Goal: Register for event/course

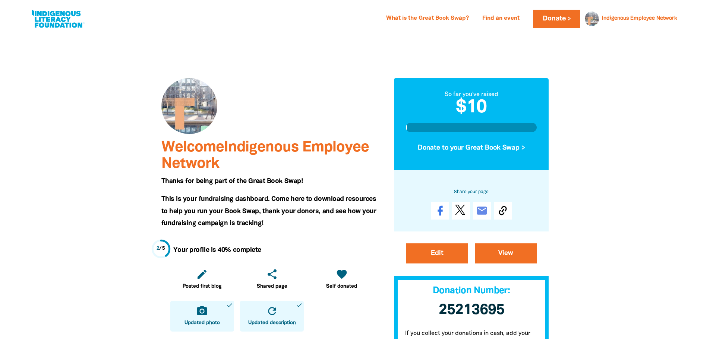
click at [684, 20] on icon "close" at bounding box center [683, 19] width 9 height 9
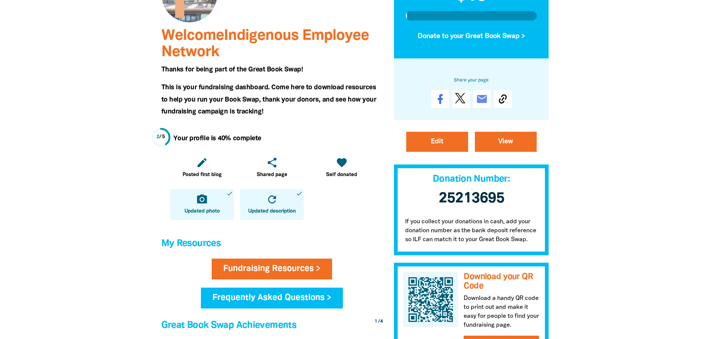
click at [646, 205] on div at bounding box center [355, 239] width 710 height 634
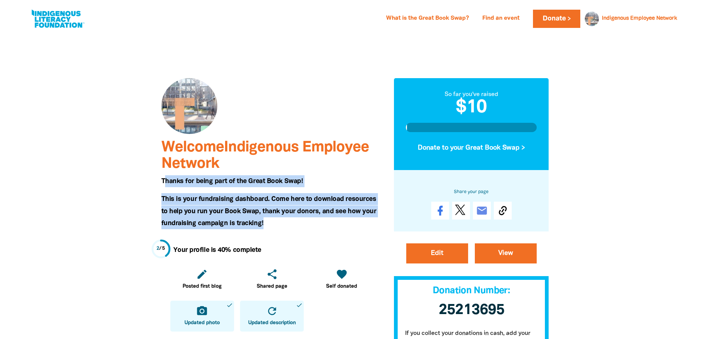
drag, startPoint x: 164, startPoint y: 180, endPoint x: 313, endPoint y: 221, distance: 154.2
click at [279, 229] on h5 "This is your fundraising dashboard. Come here to download resources to help you…" at bounding box center [271, 211] width 221 height 36
drag, startPoint x: 162, startPoint y: 180, endPoint x: 297, endPoint y: 229, distance: 143.3
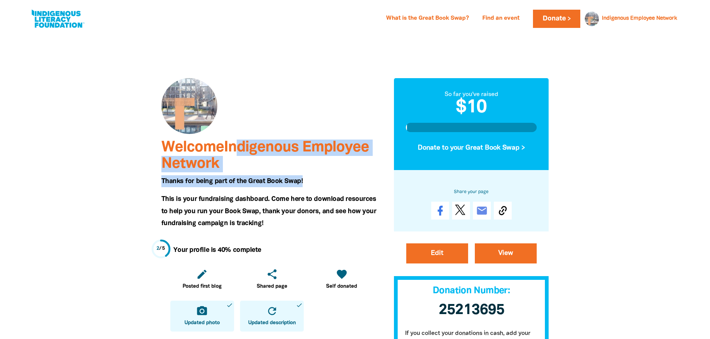
drag, startPoint x: 241, startPoint y: 146, endPoint x: 347, endPoint y: 180, distance: 110.7
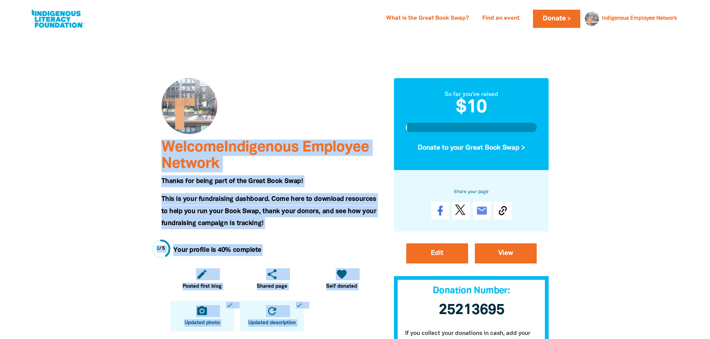
drag, startPoint x: 444, startPoint y: 93, endPoint x: 603, endPoint y: 162, distance: 173.7
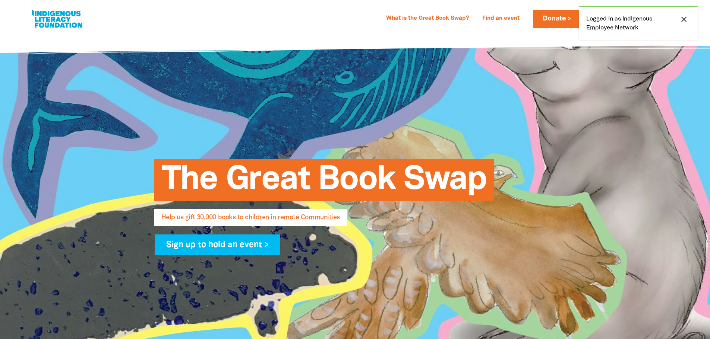
select select "AU"
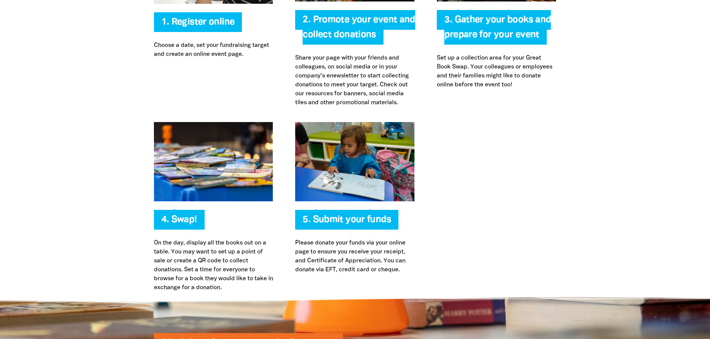
scroll to position [1625, 0]
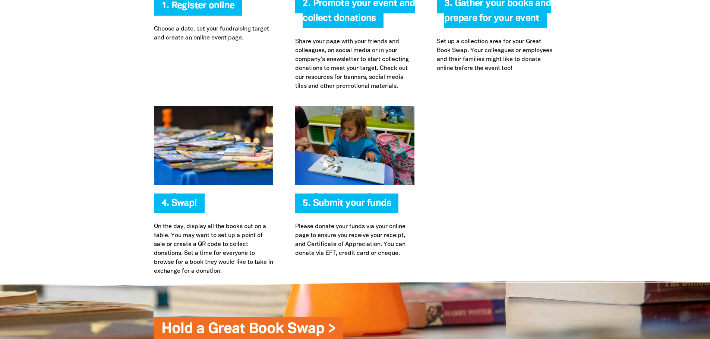
click at [633, 172] on div at bounding box center [355, 191] width 710 height 170
click at [628, 182] on div at bounding box center [355, 191] width 710 height 170
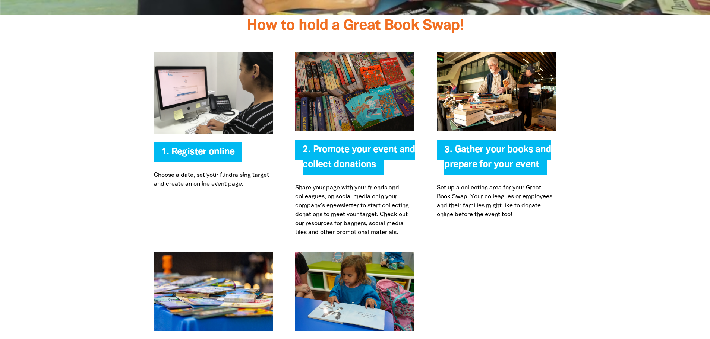
scroll to position [1514, 0]
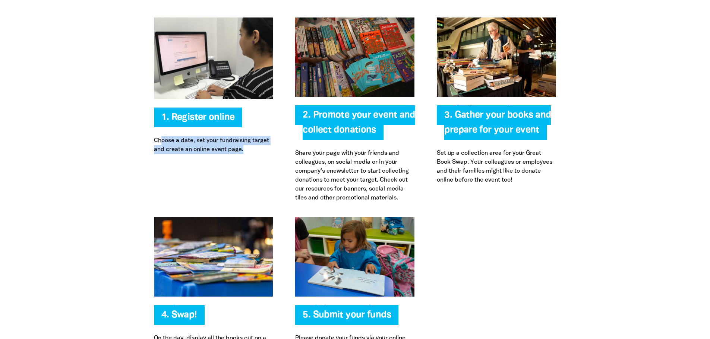
drag, startPoint x: 162, startPoint y: 141, endPoint x: 279, endPoint y: 156, distance: 118.0
click at [279, 156] on div "Register online 1. Register online Choose a date, set your fundraising target a…" at bounding box center [214, 110] width 142 height 185
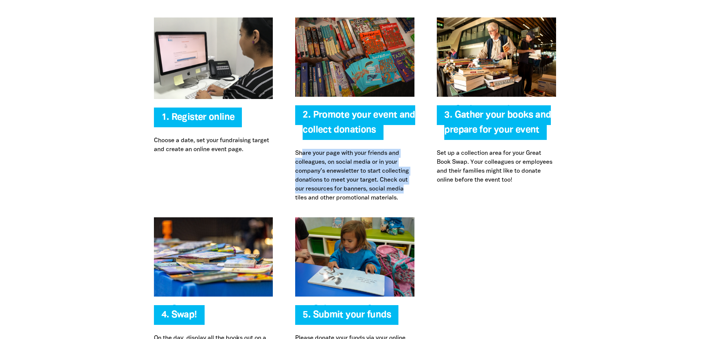
drag, startPoint x: 301, startPoint y: 155, endPoint x: 422, endPoint y: 186, distance: 124.7
click at [422, 186] on div "2. Promote your event and collect donations Share your page with your friends a…" at bounding box center [355, 110] width 142 height 185
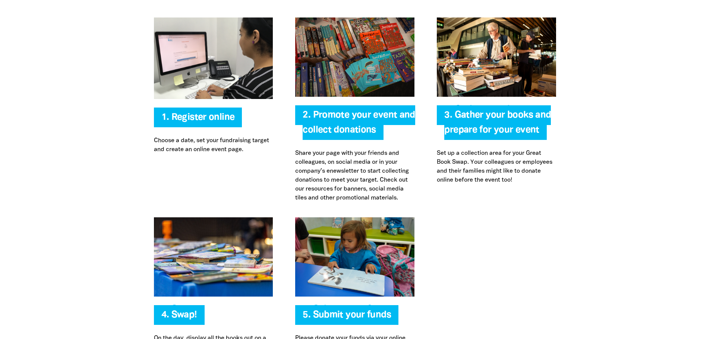
click at [660, 221] on div at bounding box center [355, 303] width 710 height 170
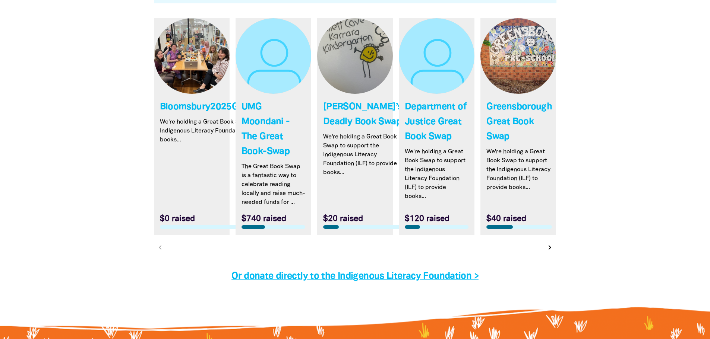
scroll to position [2221, 0]
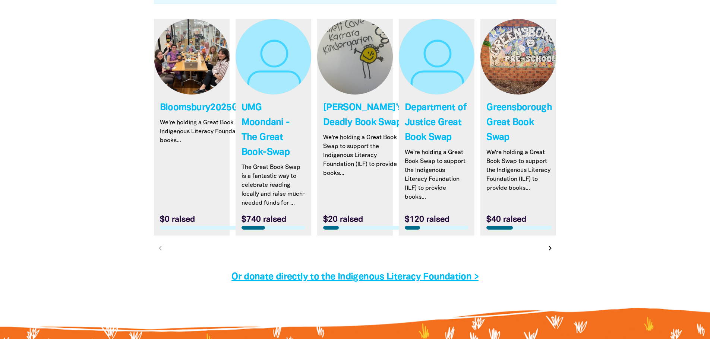
click at [552, 253] on icon "chevron_right" at bounding box center [549, 248] width 9 height 9
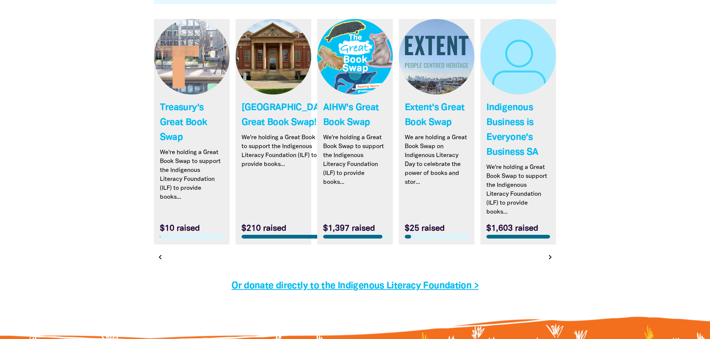
click at [548, 257] on icon "chevron_right" at bounding box center [549, 257] width 9 height 9
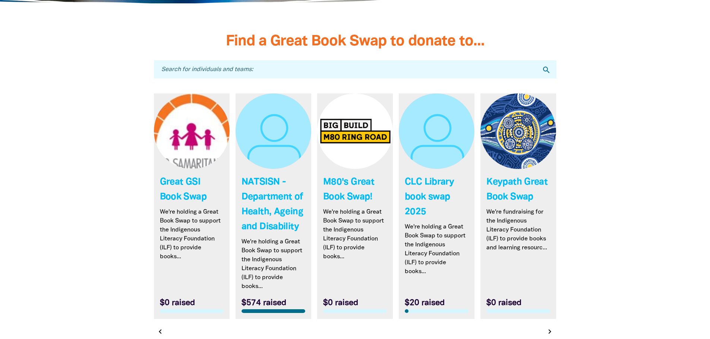
click at [631, 240] on div at bounding box center [355, 223] width 710 height 378
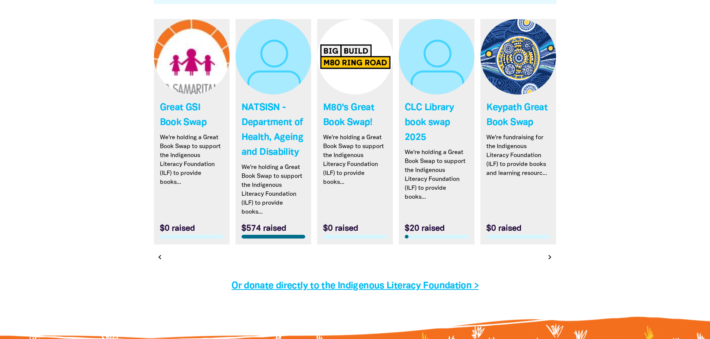
click at [158, 258] on icon "chevron_left" at bounding box center [159, 257] width 9 height 9
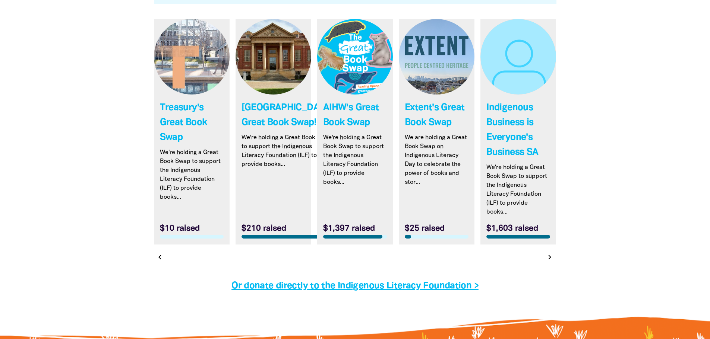
click at [158, 258] on icon "chevron_left" at bounding box center [159, 257] width 9 height 9
